Goal: Task Accomplishment & Management: Use online tool/utility

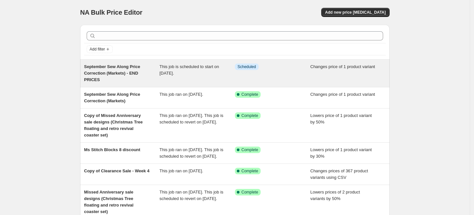
click at [125, 81] on div "September Sew Along Price Correction (Markets) - END PRICES" at bounding box center [122, 74] width 76 height 20
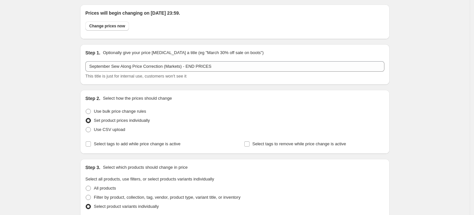
scroll to position [36, 0]
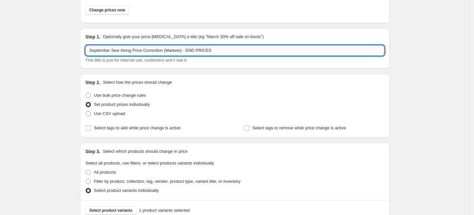
drag, startPoint x: 183, startPoint y: 49, endPoint x: 145, endPoint y: 46, distance: 38.2
click at [145, 46] on input "September Sew Along Price Correction (Markets) - END PRICES" at bounding box center [234, 50] width 299 height 10
drag, startPoint x: 194, startPoint y: 50, endPoint x: 148, endPoint y: 49, distance: 46.6
click at [148, 49] on input "September Sew Along Price - END PRICES" at bounding box center [234, 50] width 299 height 10
drag, startPoint x: 141, startPoint y: 54, endPoint x: 133, endPoint y: 52, distance: 8.4
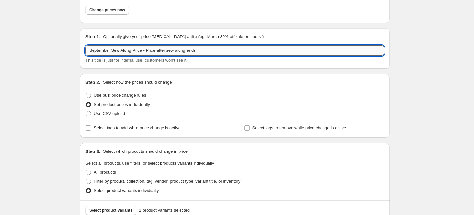
click at [133, 52] on input "September Sew Along Price - Price after sew along ends" at bounding box center [234, 50] width 299 height 10
click at [230, 88] on div "Step 2. Select how the prices should change Use bulk price change rules Set pro…" at bounding box center [234, 105] width 299 height 53
click at [193, 51] on input "September Sew Along - Price after sew along ends" at bounding box center [234, 50] width 299 height 10
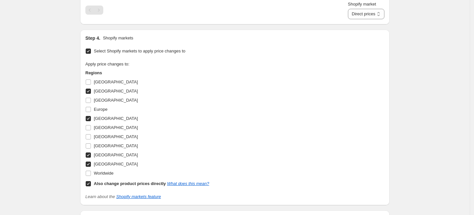
scroll to position [507, 0]
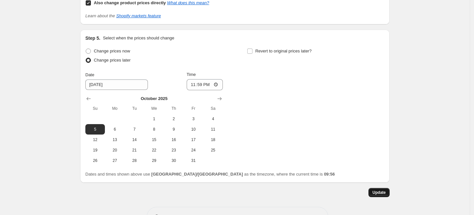
type input "September Sew Along - Price after sew along ends (all regions)"
click at [379, 191] on span "Update" at bounding box center [378, 192] width 13 height 5
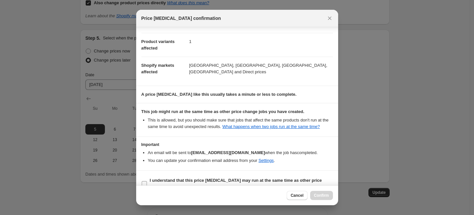
scroll to position [34, 0]
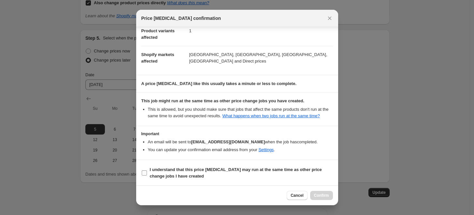
click at [200, 171] on b "I understand that this price [MEDICAL_DATA] may run at the same time as other p…" at bounding box center [236, 172] width 172 height 11
click at [147, 171] on input "I understand that this price [MEDICAL_DATA] may run at the same time as other p…" at bounding box center [144, 172] width 5 height 5
checkbox input "true"
click at [318, 196] on span "Confirm" at bounding box center [321, 195] width 15 height 5
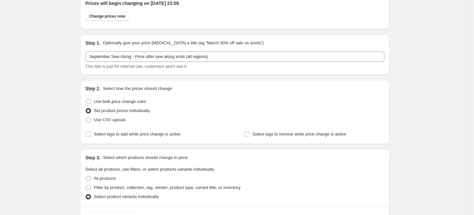
scroll to position [0, 0]
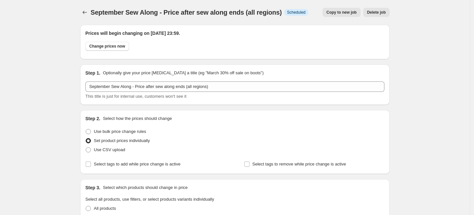
click at [91, 16] on div at bounding box center [85, 12] width 10 height 9
click at [88, 12] on icon "Price change jobs" at bounding box center [84, 12] width 7 height 7
